Goal: Information Seeking & Learning: Find specific page/section

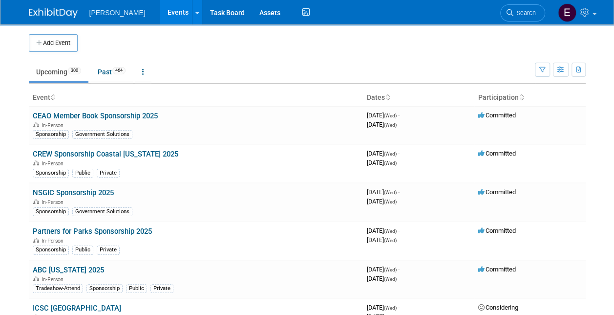
click at [524, 12] on span "Search" at bounding box center [524, 12] width 22 height 7
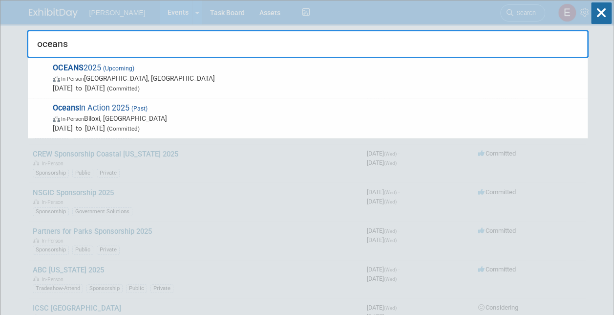
type input "oceans"
click at [100, 73] on span "In-Person [GEOGRAPHIC_DATA], [GEOGRAPHIC_DATA]" at bounding box center [318, 78] width 530 height 10
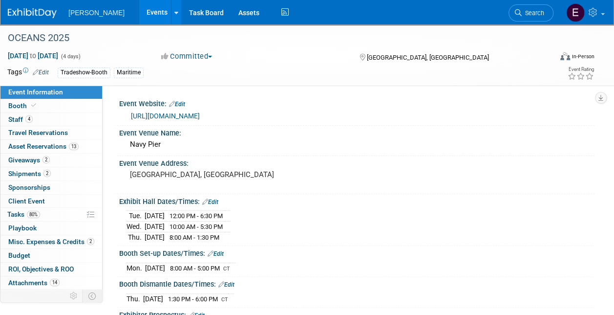
click at [200, 115] on link "https://greatlakes25.oceansconference.org/" at bounding box center [165, 116] width 69 height 8
